Goal: Use online tool/utility: Utilize a website feature to perform a specific function

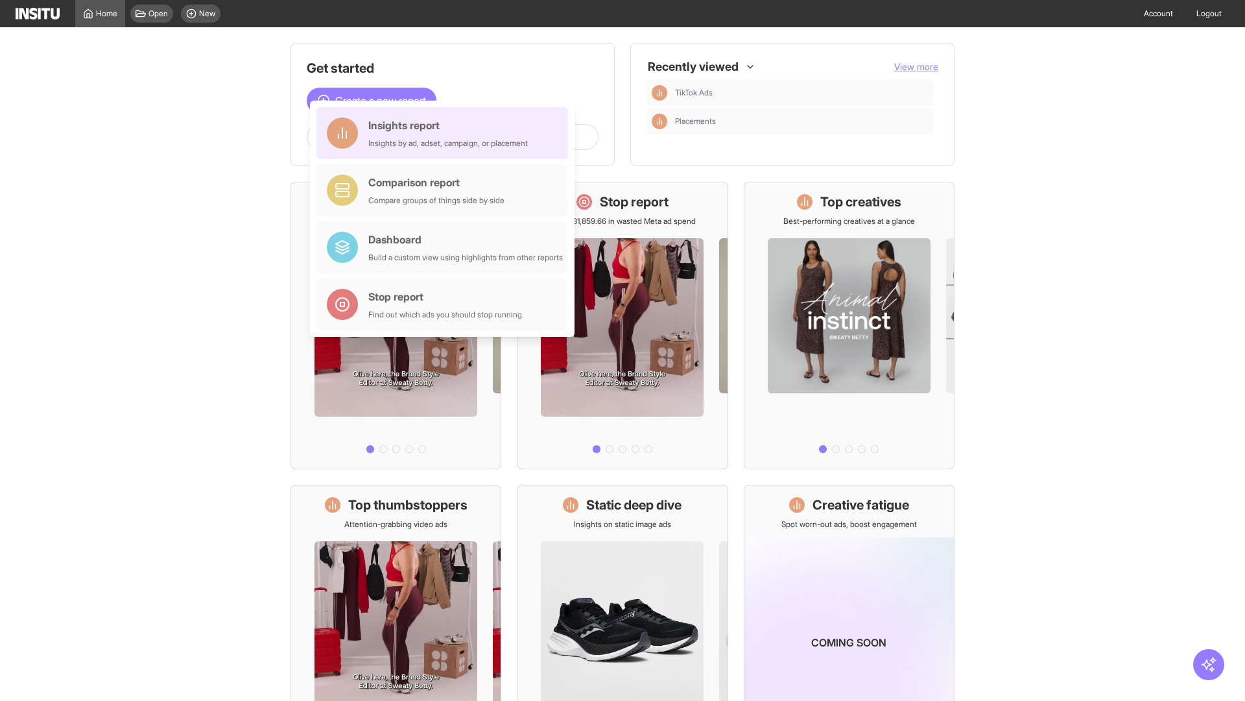
click at [446, 133] on div "Insights report Insights by ad, adset, campaign, or placement" at bounding box center [448, 132] width 160 height 31
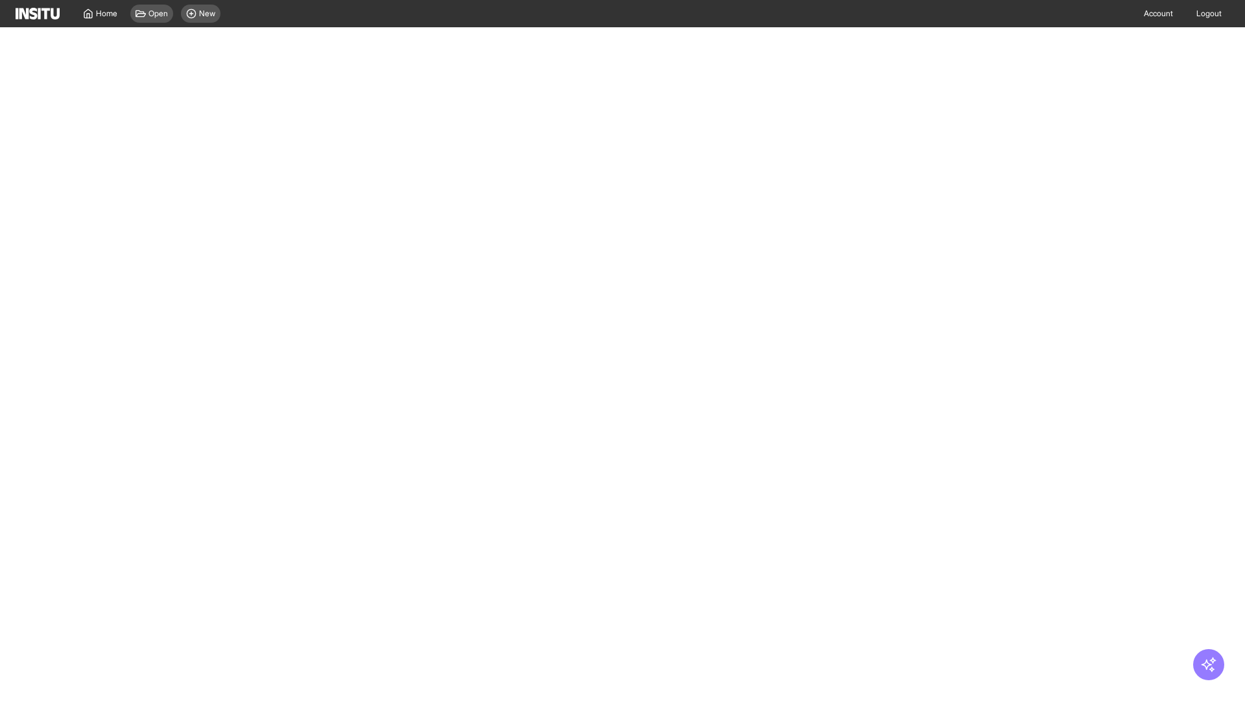
select select "**"
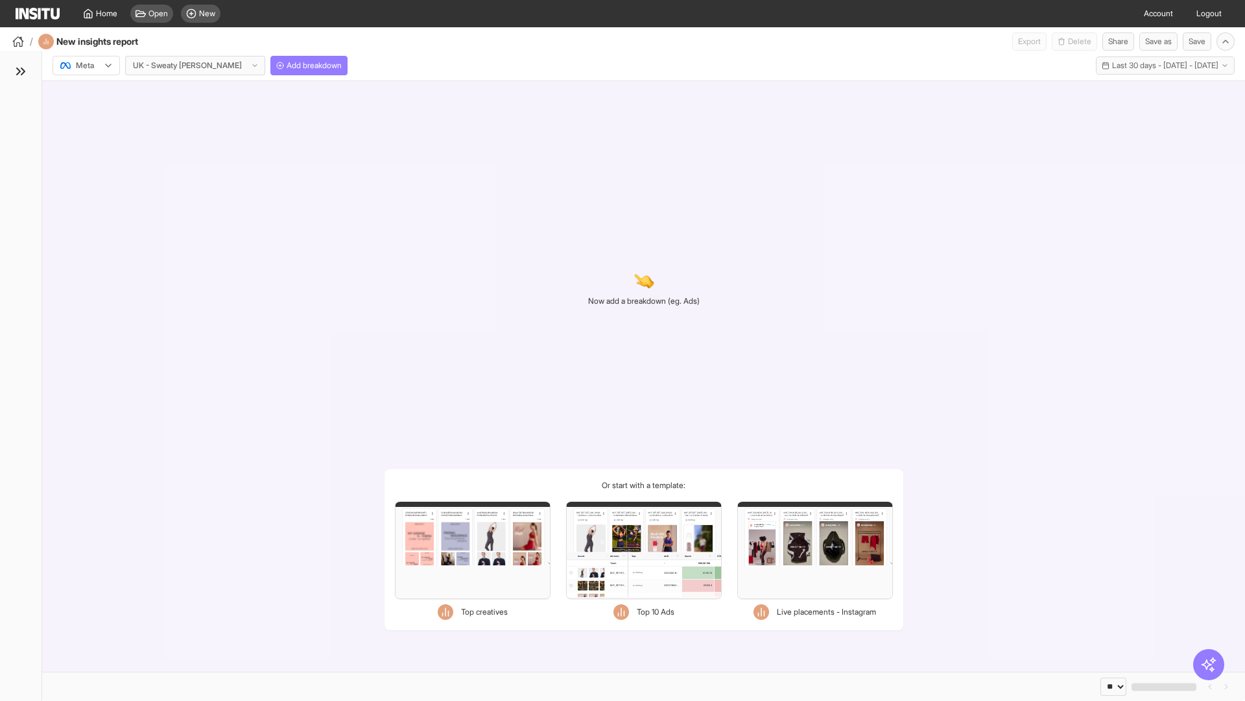
click at [86, 66] on div at bounding box center [77, 65] width 36 height 13
click at [86, 93] on span "Meta" at bounding box center [86, 94] width 18 height 12
click at [287, 66] on span "Add breakdown" at bounding box center [314, 65] width 55 height 10
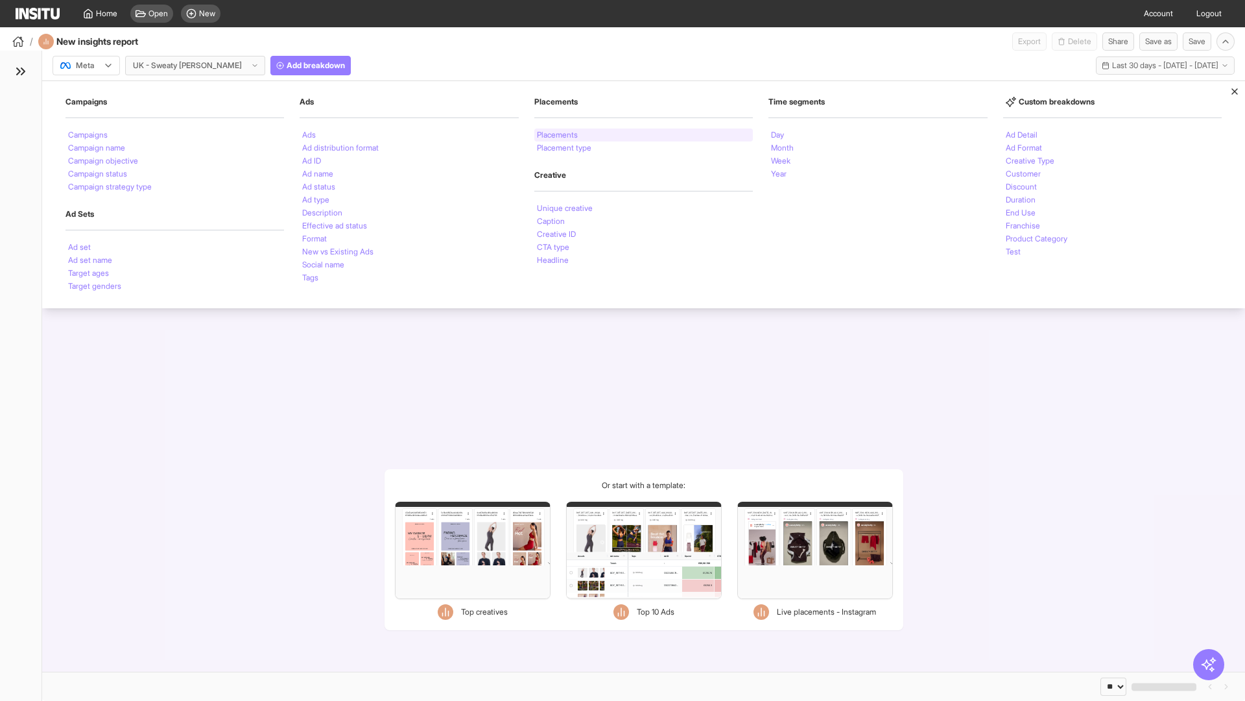
click at [558, 135] on li "Placements" at bounding box center [557, 135] width 41 height 8
